Goal: Information Seeking & Learning: Learn about a topic

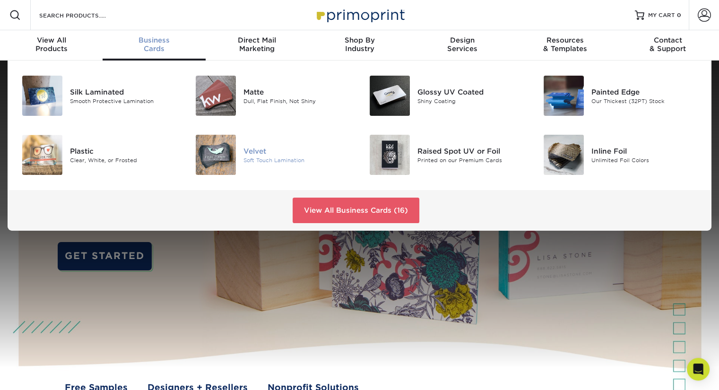
click at [281, 148] on div "Velvet" at bounding box center [297, 151] width 109 height 10
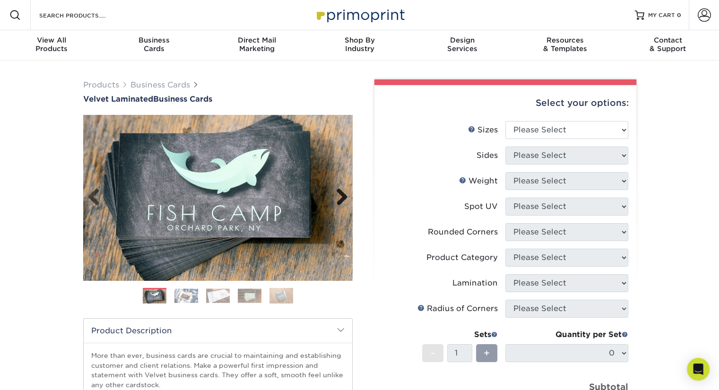
click at [341, 193] on link "Next" at bounding box center [338, 197] width 19 height 19
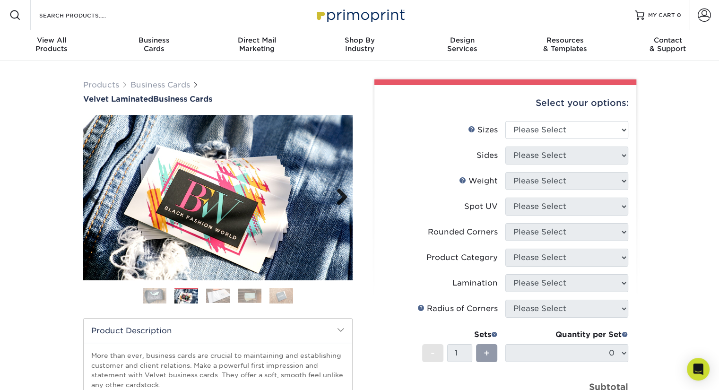
click at [341, 193] on link "Next" at bounding box center [338, 197] width 19 height 19
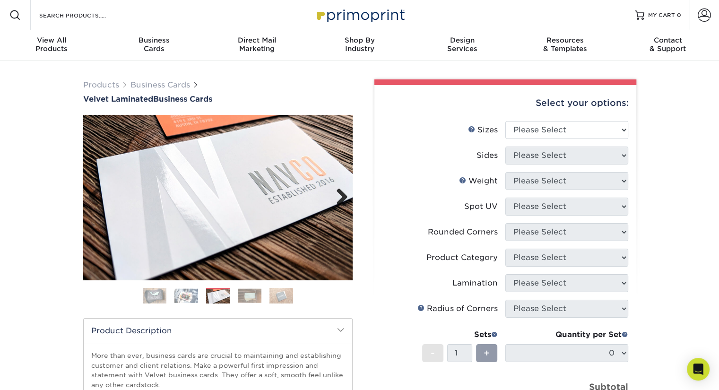
click at [341, 193] on link "Next" at bounding box center [338, 197] width 19 height 19
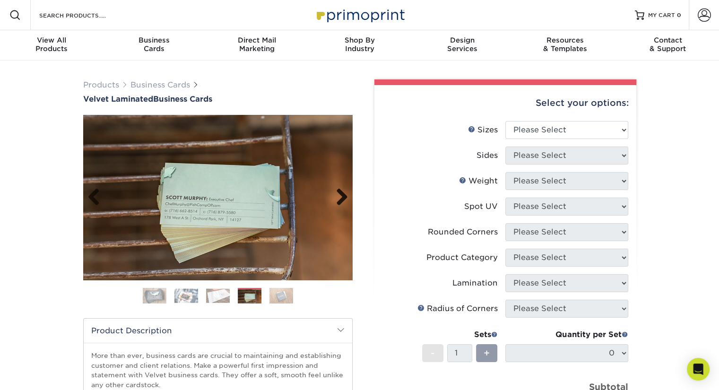
click at [341, 193] on link "Next" at bounding box center [338, 197] width 19 height 19
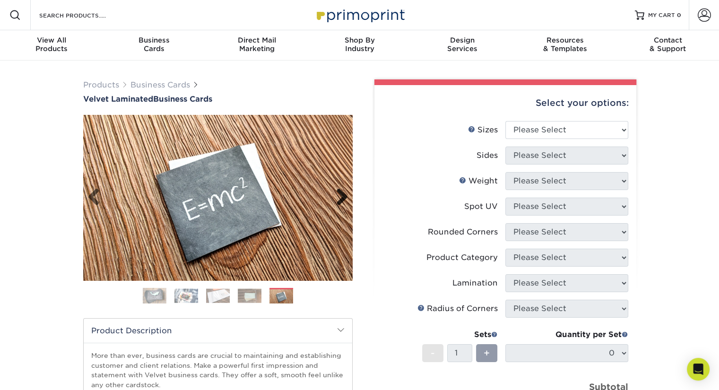
click at [341, 193] on link "Next" at bounding box center [338, 197] width 19 height 19
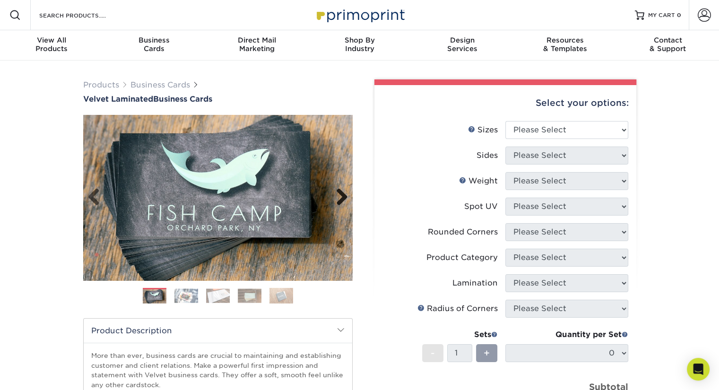
click at [341, 193] on link "Next" at bounding box center [338, 197] width 19 height 19
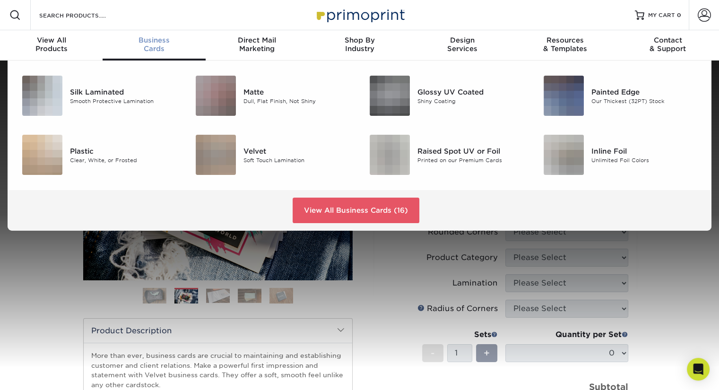
click at [141, 36] on span "Business" at bounding box center [154, 40] width 103 height 9
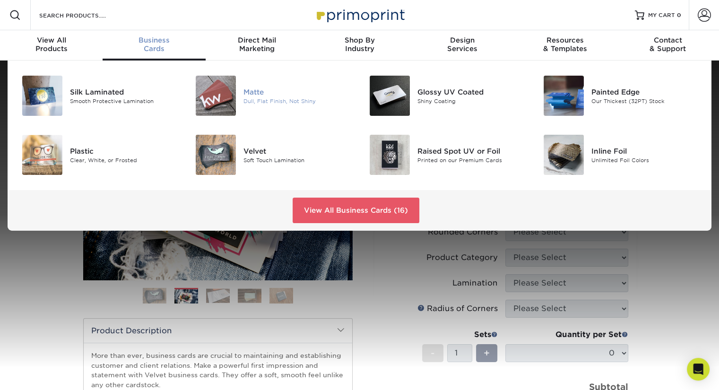
click at [229, 98] on img at bounding box center [216, 96] width 40 height 40
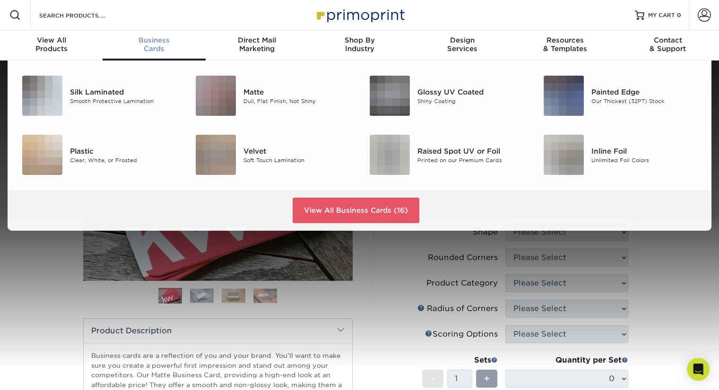
click at [168, 36] on span "Business" at bounding box center [154, 40] width 103 height 9
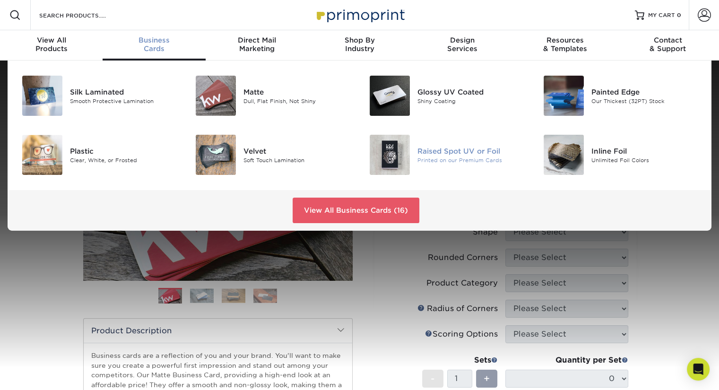
click at [441, 161] on div "Printed on our Premium Cards" at bounding box center [471, 160] width 109 height 8
